Goal: Task Accomplishment & Management: Use online tool/utility

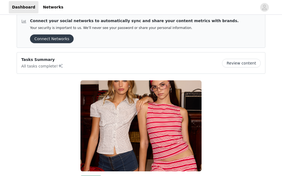
scroll to position [8, 0]
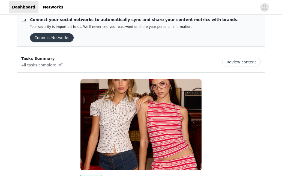
click at [235, 64] on button "Review content" at bounding box center [241, 62] width 39 height 9
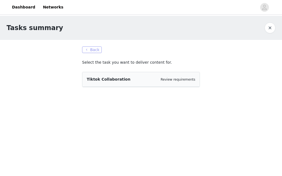
click at [92, 48] on button "Back" at bounding box center [92, 49] width 20 height 7
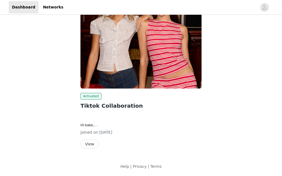
scroll to position [89, 0]
click at [89, 144] on button "View" at bounding box center [89, 143] width 18 height 9
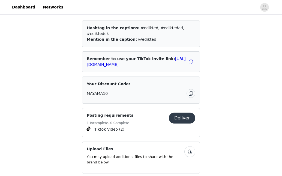
scroll to position [327, 0]
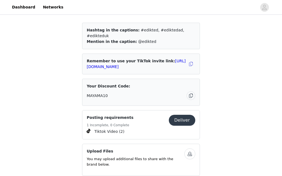
click at [189, 148] on button "button" at bounding box center [189, 153] width 11 height 11
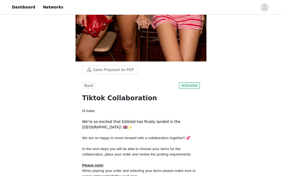
scroll to position [133, 0]
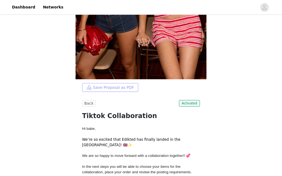
click at [116, 86] on button "Save Proposal as PDF" at bounding box center [110, 87] width 56 height 9
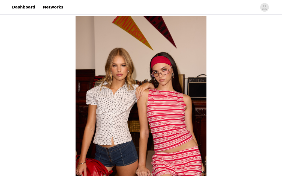
scroll to position [0, 0]
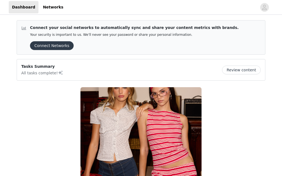
click at [234, 70] on button "Review content" at bounding box center [241, 69] width 39 height 9
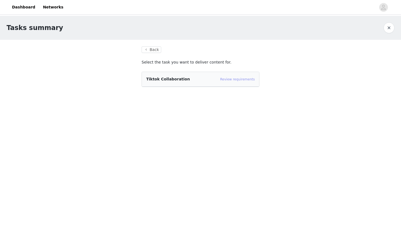
click at [228, 78] on link "Review requirements" at bounding box center [237, 79] width 35 height 4
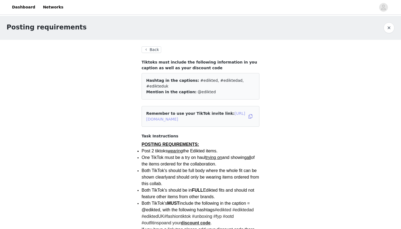
click at [206, 113] on link "[URL][DOMAIN_NAME]" at bounding box center [195, 116] width 99 height 10
